Goal: Task Accomplishment & Management: Use online tool/utility

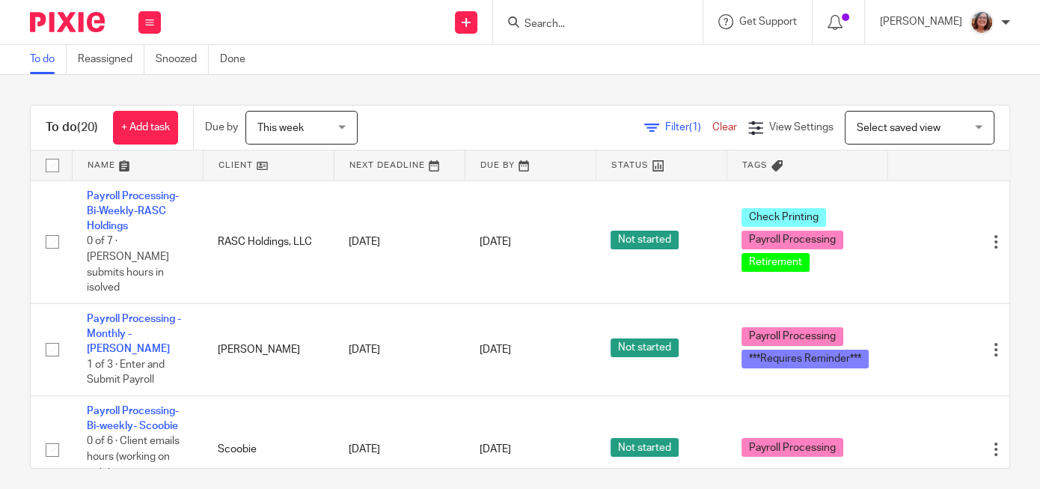
click at [237, 163] on link at bounding box center [268, 165] width 130 height 30
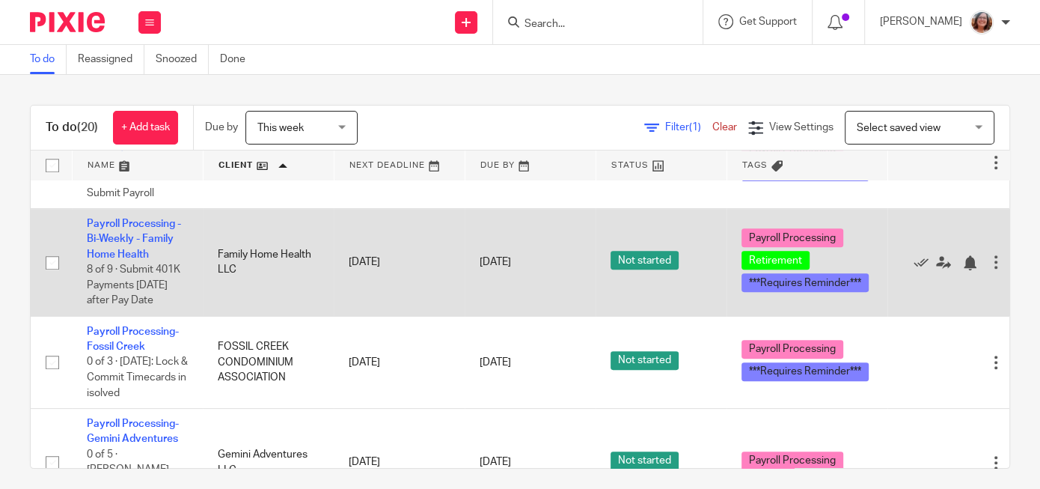
scroll to position [640, 0]
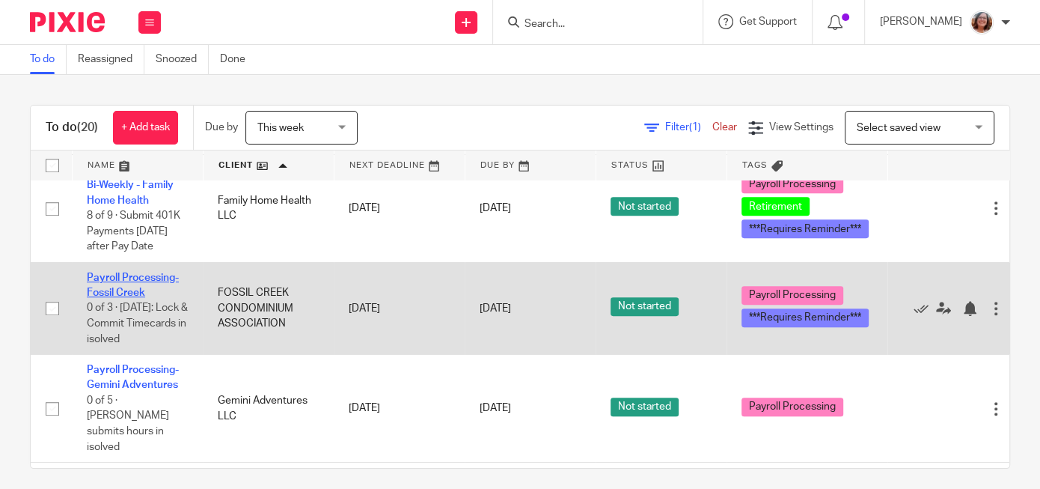
click at [135, 284] on link "Payroll Processing-Fossil Creek" at bounding box center [133, 284] width 92 height 25
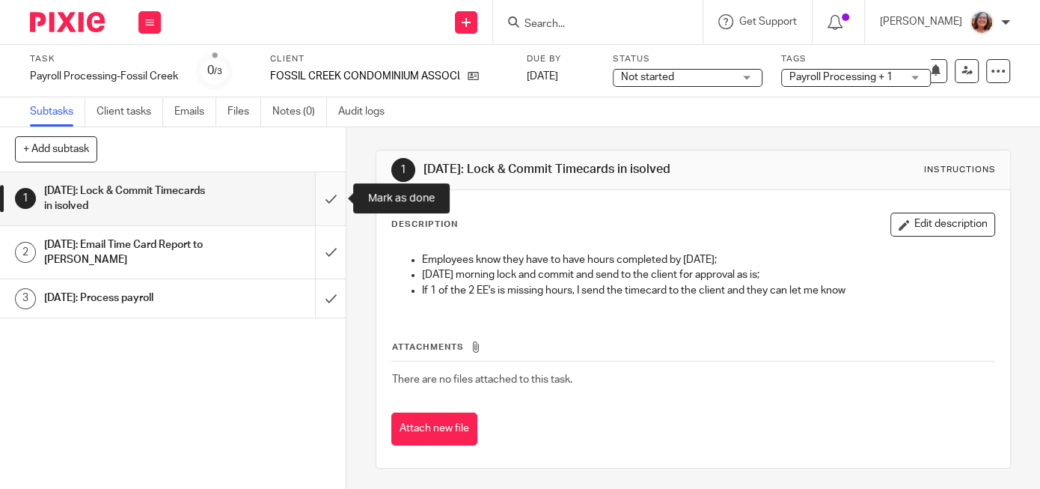
click at [329, 197] on input "submit" at bounding box center [173, 198] width 346 height 53
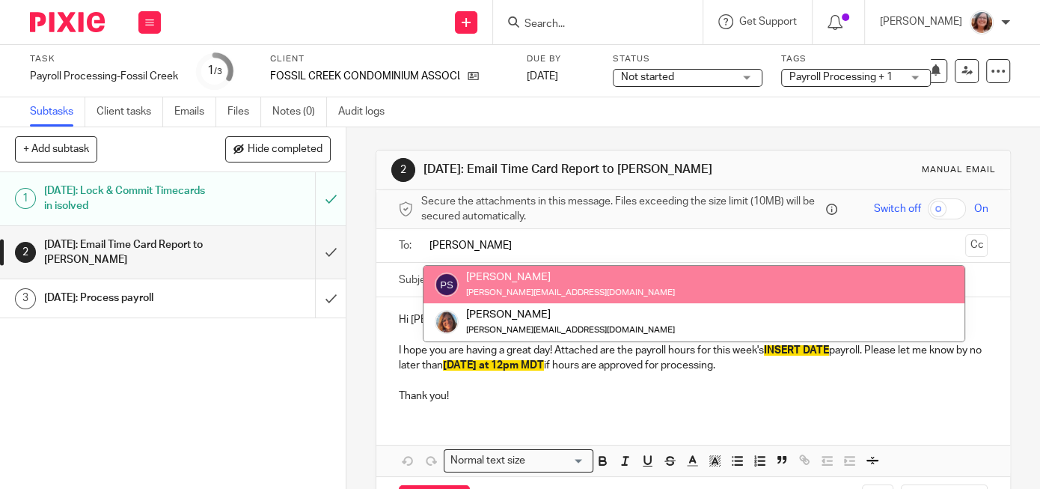
type input "pam"
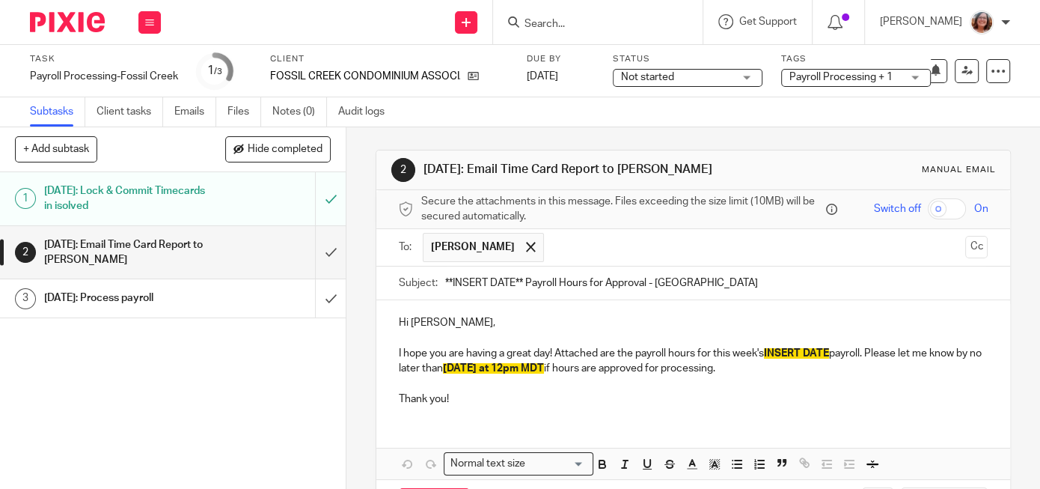
drag, startPoint x: 524, startPoint y: 281, endPoint x: 418, endPoint y: 278, distance: 105.5
click at [445, 278] on input "**INSERT DATE** Payroll Hours for Approval - Fossil Creek" at bounding box center [716, 283] width 542 height 34
type input "9/26/25 Payroll Hours for Approval - Fossil Creek"
drag, startPoint x: 524, startPoint y: 363, endPoint x: 485, endPoint y: 369, distance: 40.1
click at [485, 369] on span "WEDNESDAY at 12pm MDT" at bounding box center [493, 368] width 101 height 10
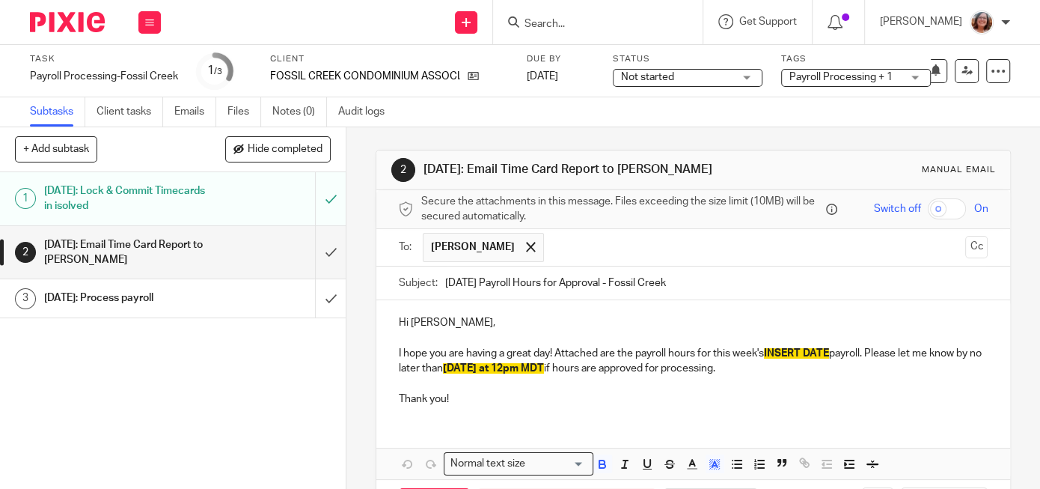
click at [544, 367] on span "WEDNESDAY at 12pm MDT" at bounding box center [493, 368] width 101 height 10
drag, startPoint x: 834, startPoint y: 351, endPoint x: 771, endPoint y: 355, distance: 63.0
click at [771, 355] on span "INSERT DATE" at bounding box center [796, 353] width 65 height 10
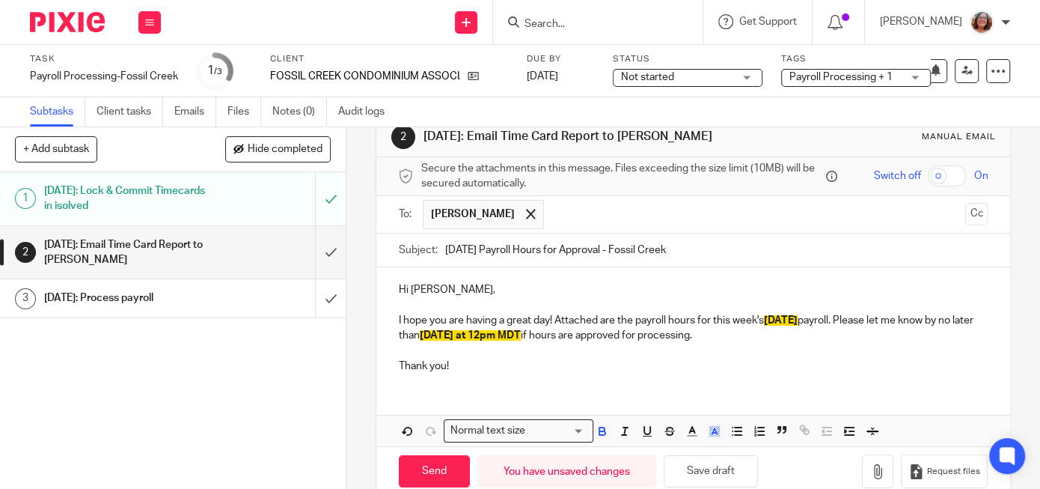
scroll to position [61, 0]
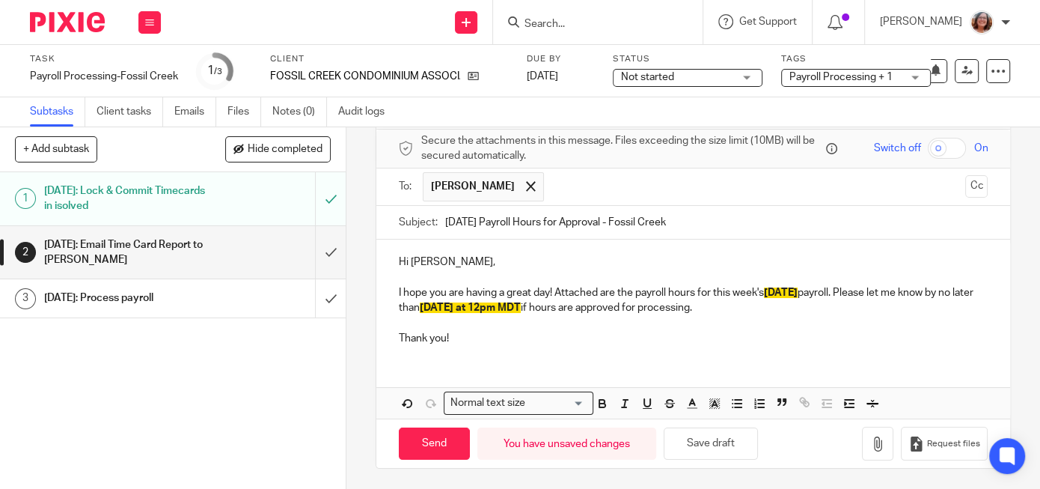
click at [398, 290] on div "Hi Pamela, I hope you are having a great day! Attached are the payroll hours fo…" at bounding box center [693, 297] width 634 height 117
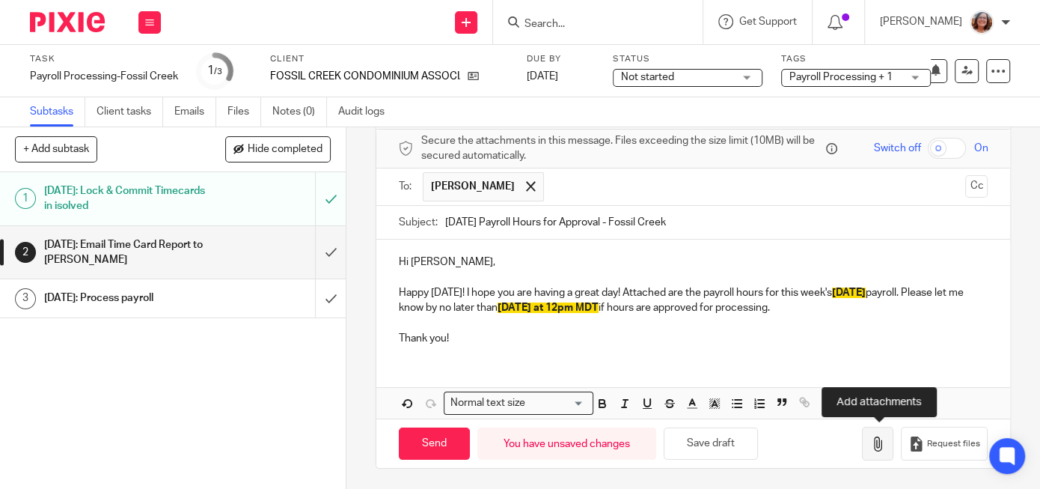
click at [877, 439] on icon "button" at bounding box center [877, 443] width 15 height 15
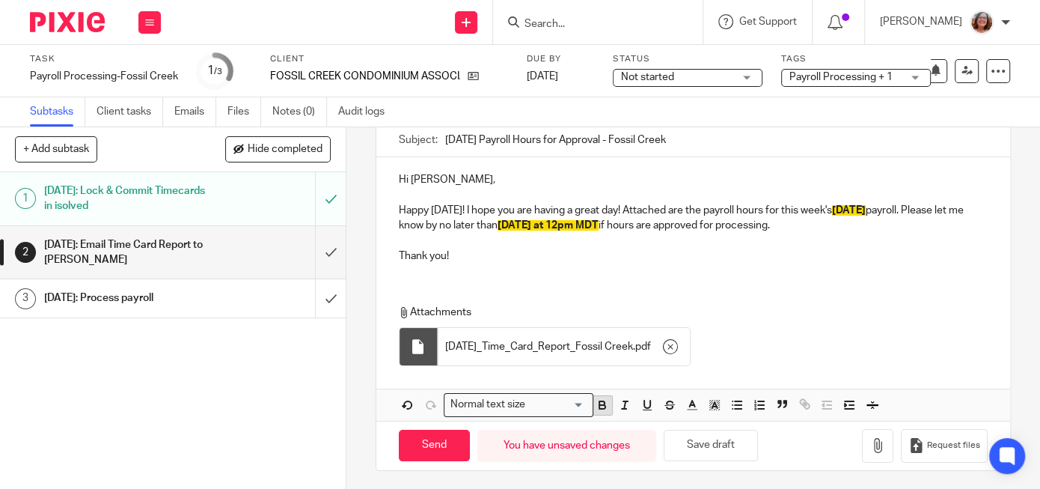
scroll to position [145, 0]
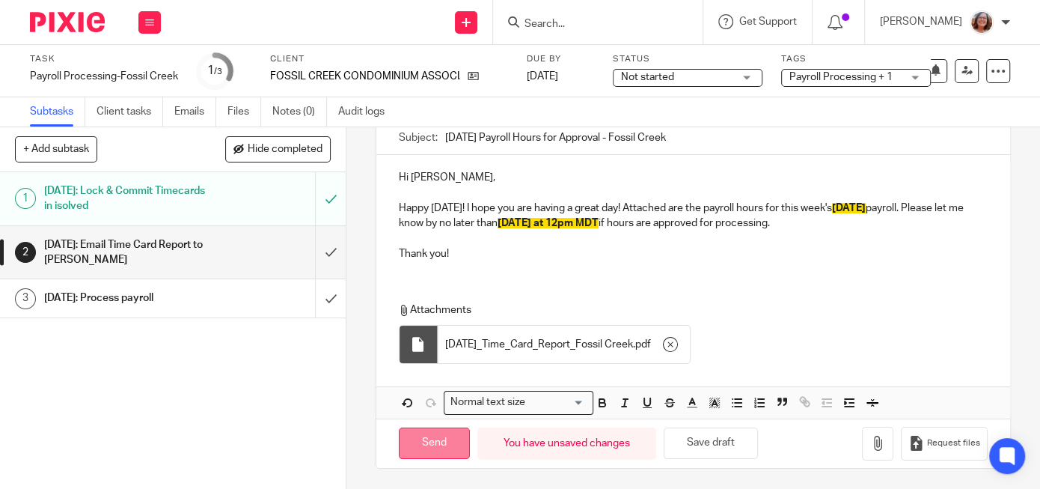
click at [462, 444] on input "Send" at bounding box center [434, 443] width 71 height 32
type input "Sent"
